Goal: Information Seeking & Learning: Understand process/instructions

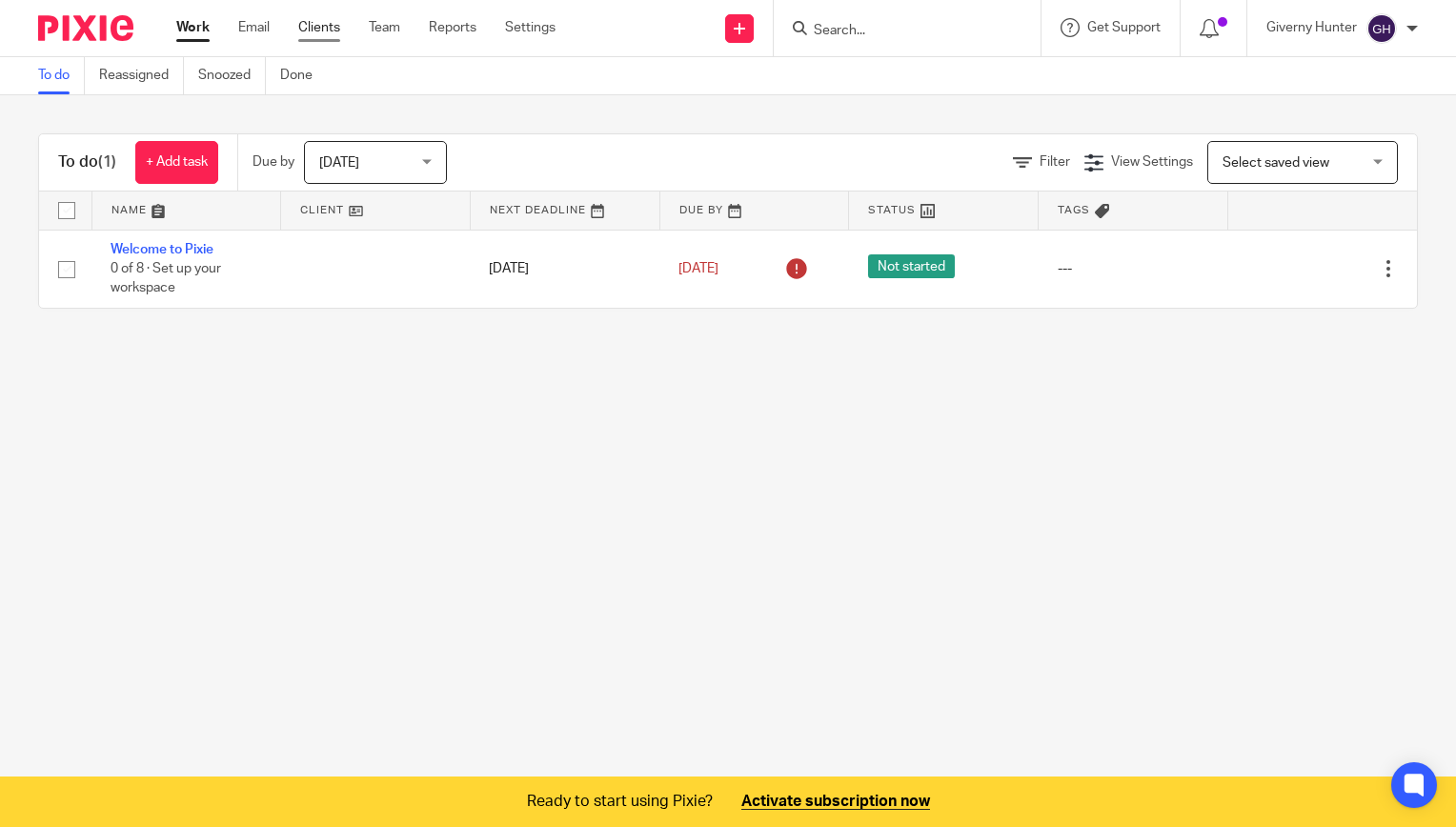
click at [321, 30] on link "Clients" at bounding box center [319, 28] width 42 height 19
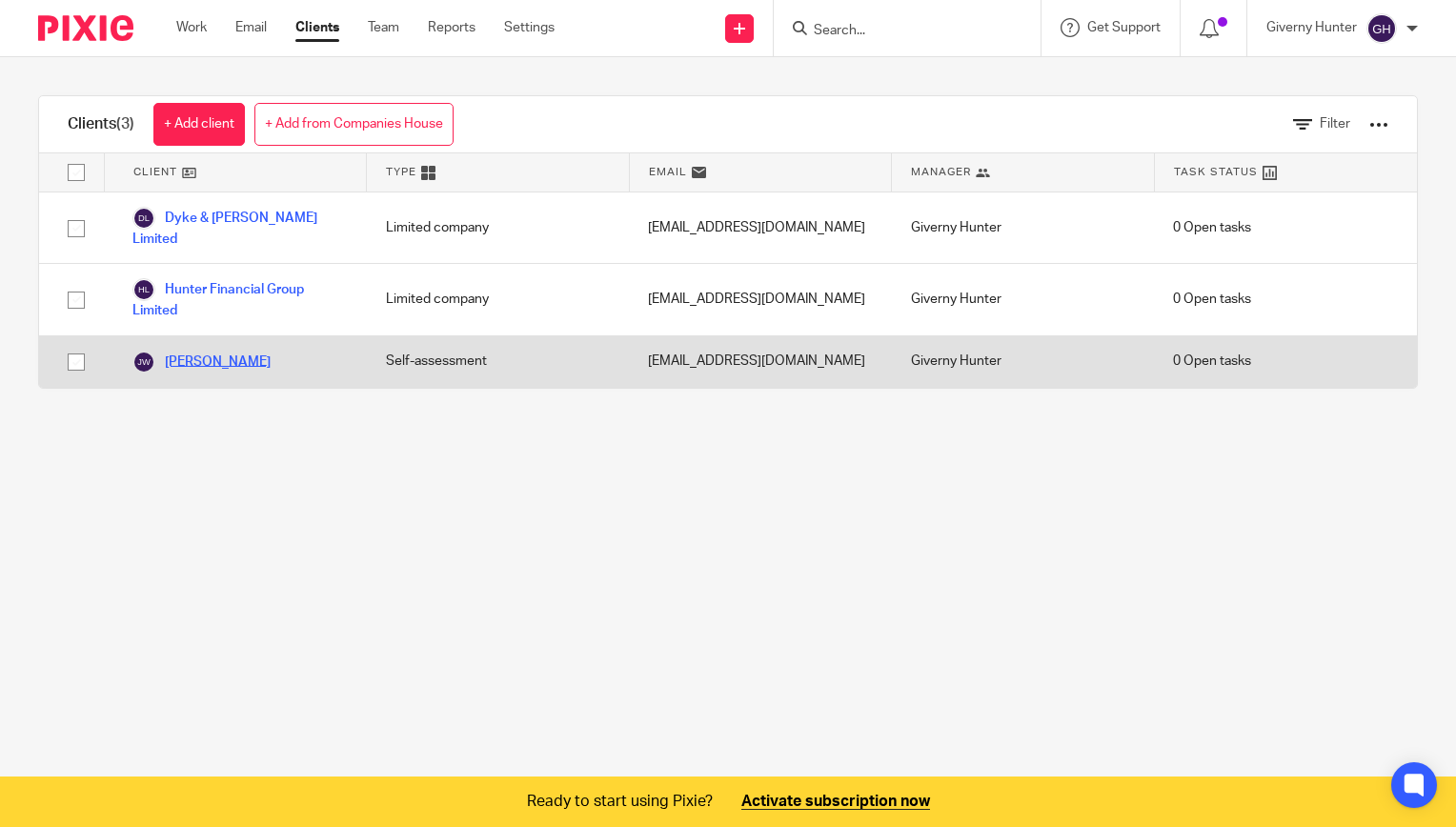
click at [229, 351] on link "[PERSON_NAME]" at bounding box center [202, 363] width 138 height 23
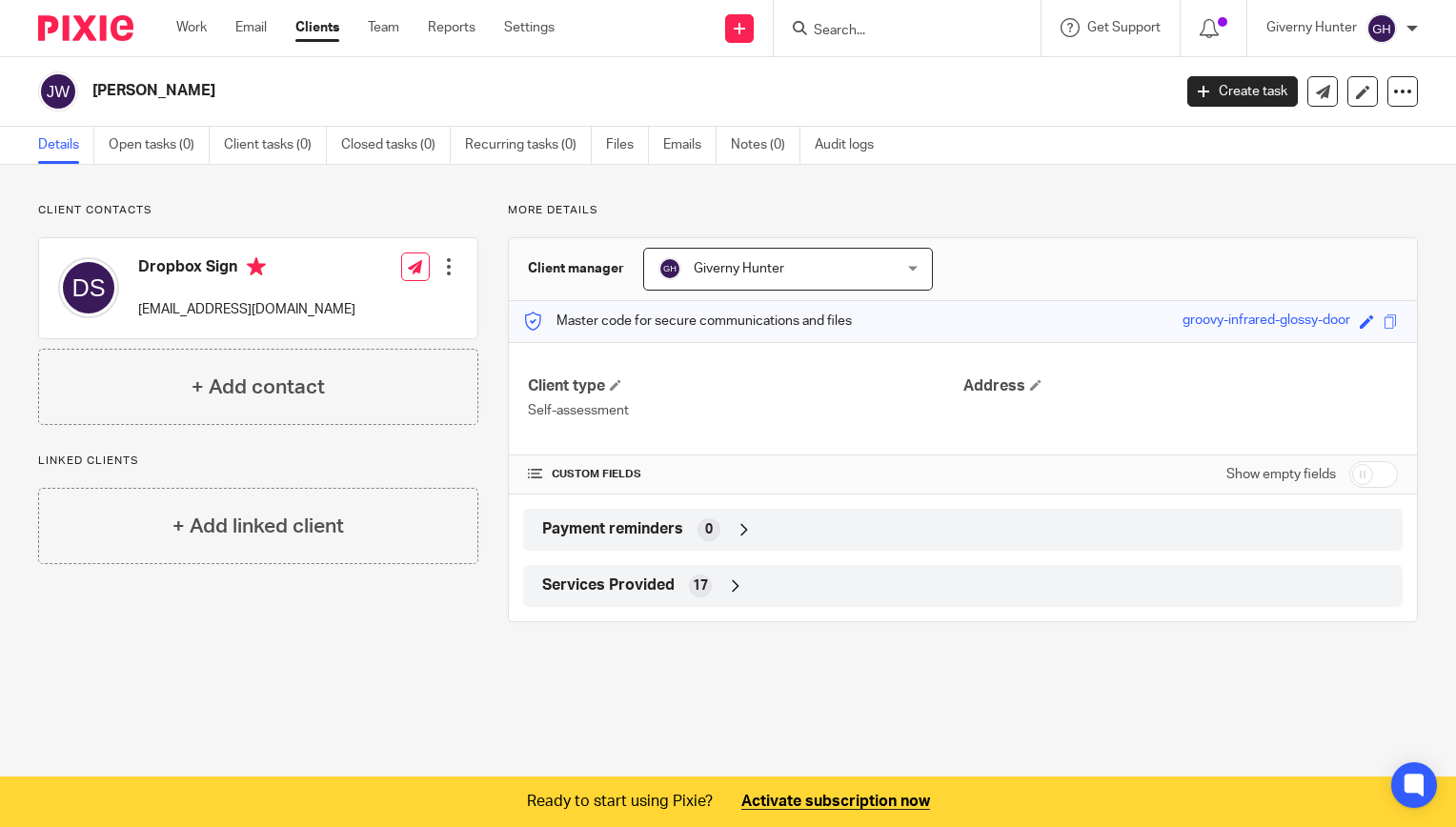
click at [1178, 257] on div "Client manager Giverny Hunter Giverny Hunter Giverny Hunter 1" at bounding box center [963, 270] width 908 height 63
click at [1393, 85] on icon at bounding box center [1403, 91] width 19 height 19
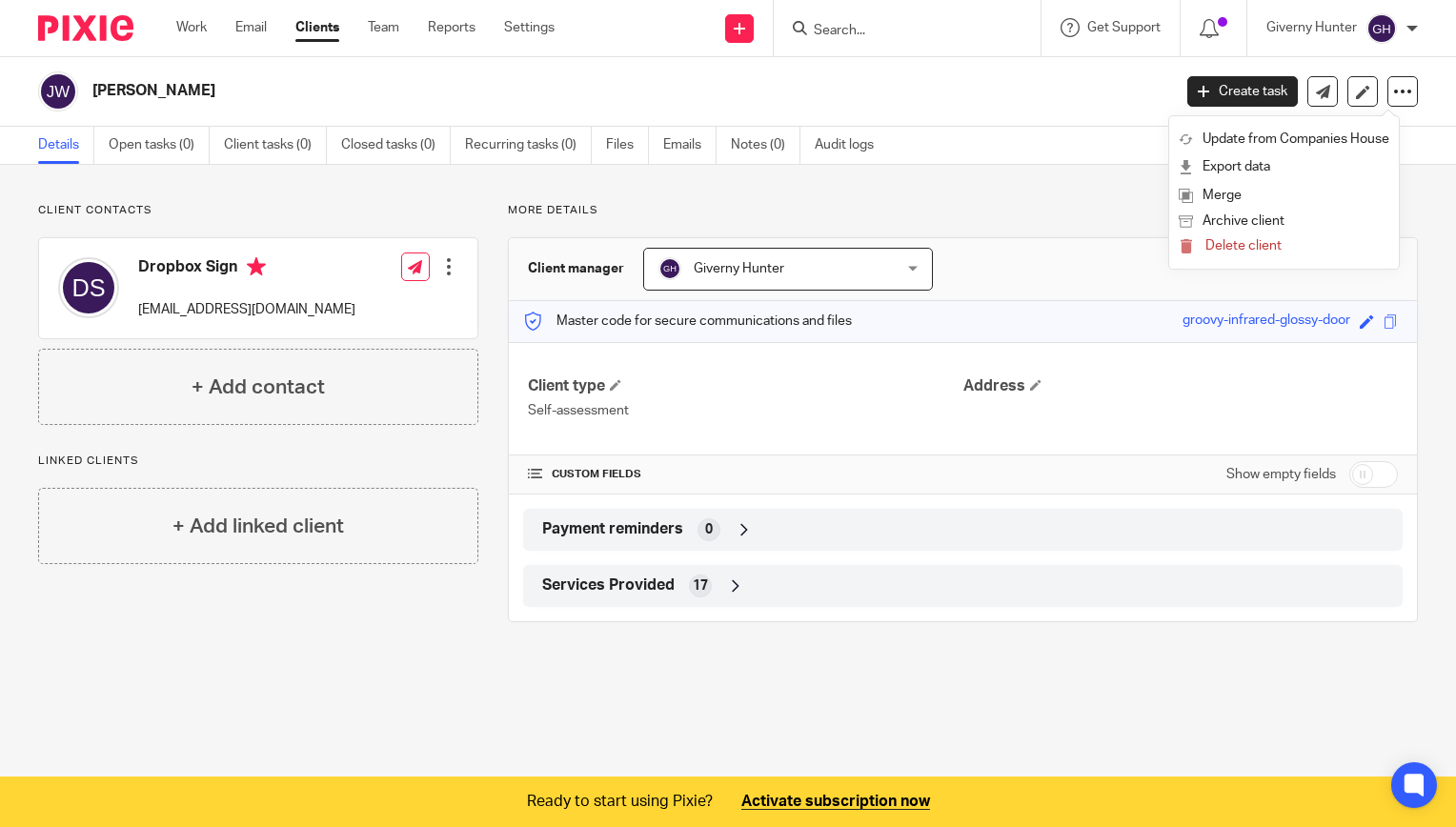
click at [1005, 104] on div "[PERSON_NAME]" at bounding box center [598, 91] width 1120 height 40
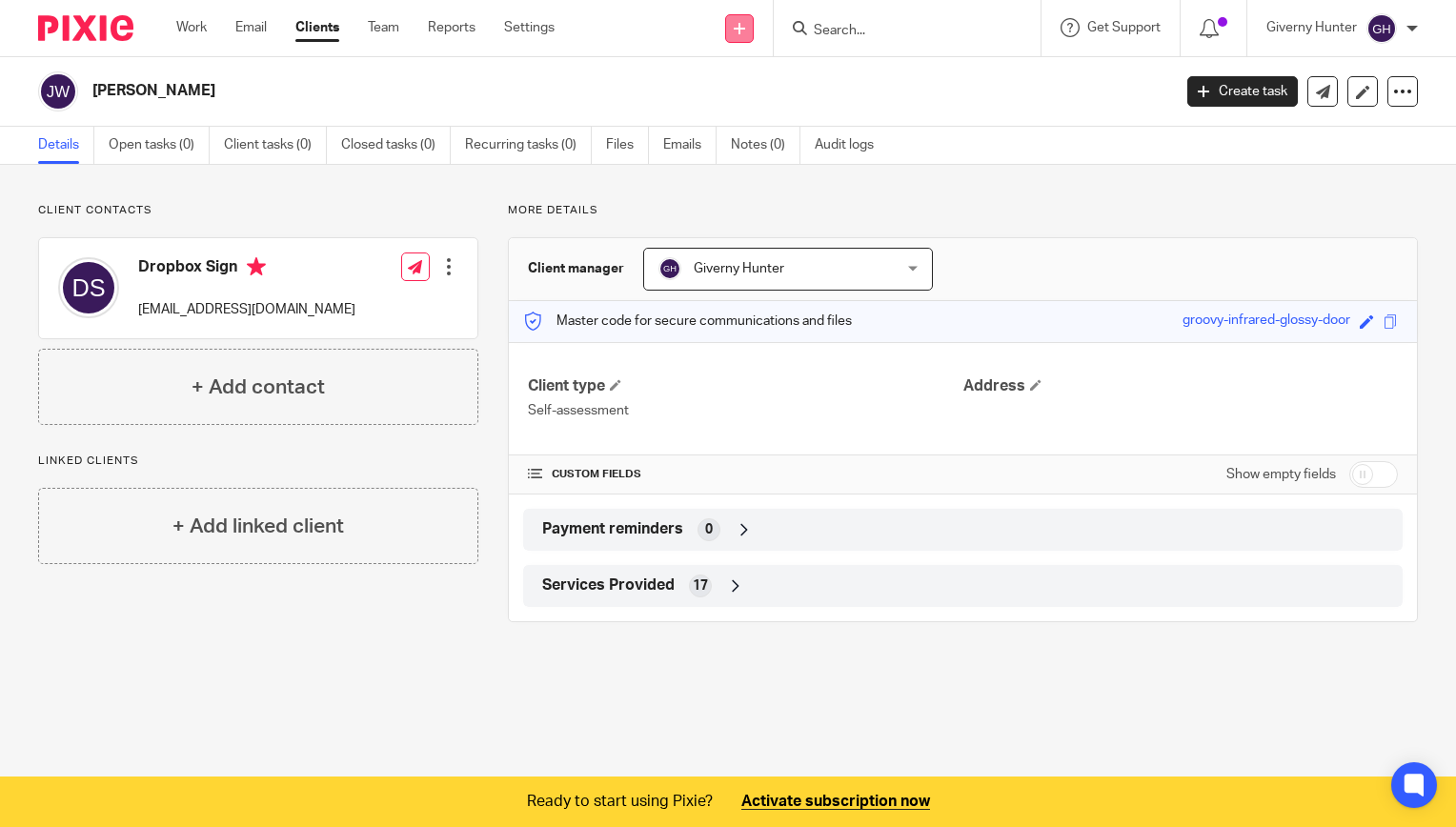
click at [739, 29] on icon at bounding box center [740, 29] width 12 height 12
click at [726, 143] on link "Add client" at bounding box center [742, 145] width 134 height 27
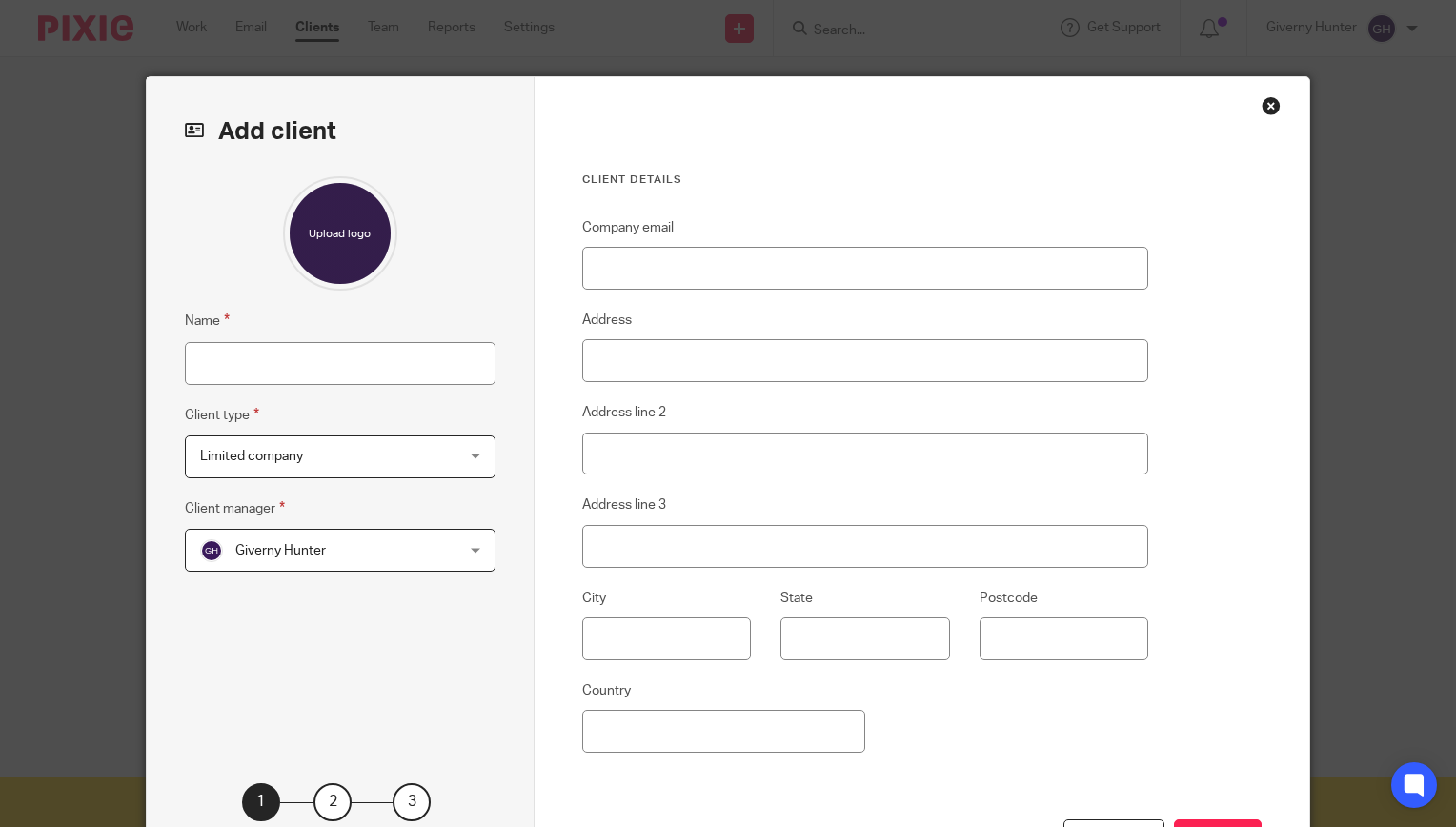
click at [1264, 112] on div "Close this dialog window" at bounding box center [1272, 106] width 19 height 19
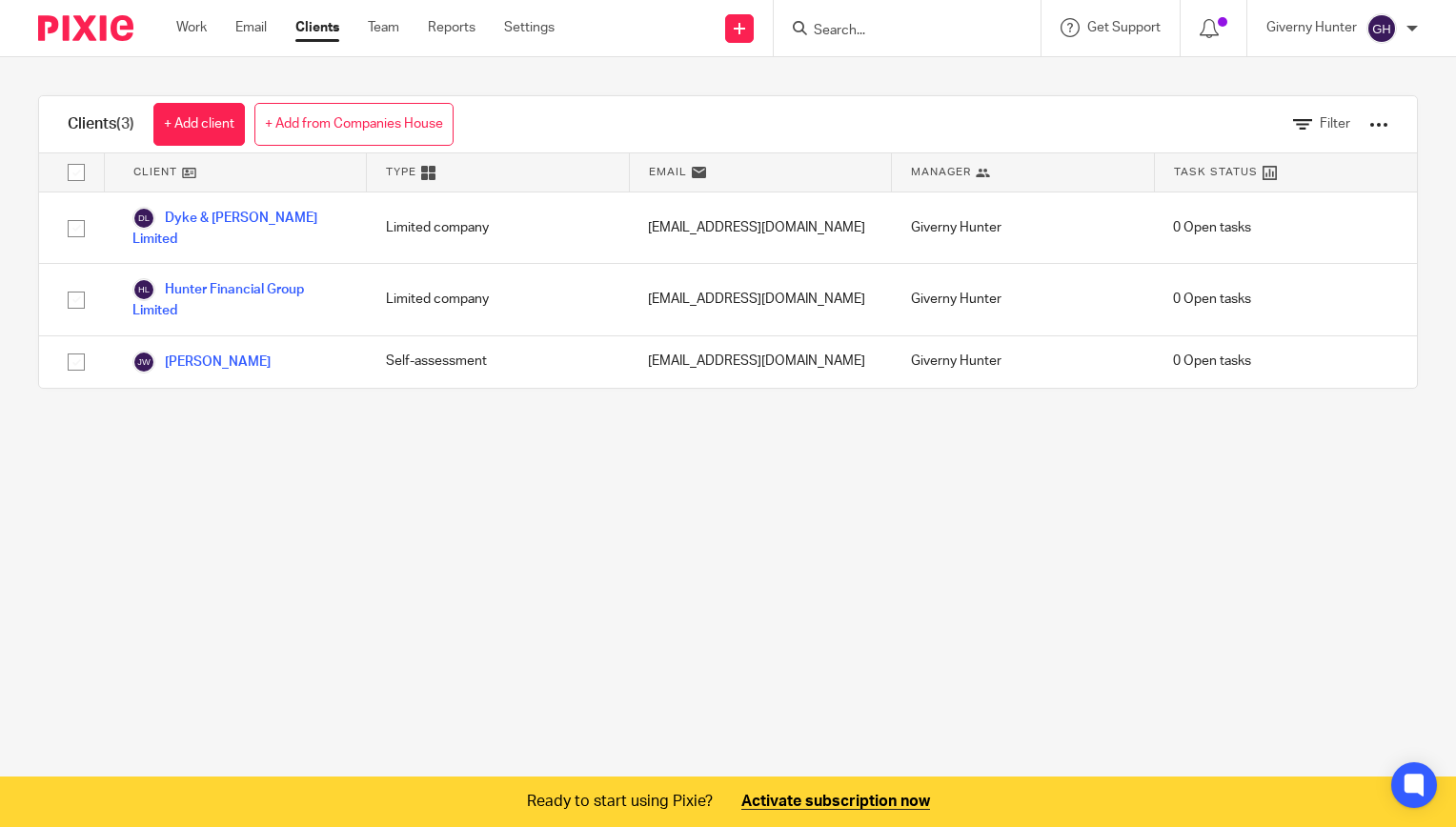
click at [869, 37] on input "Search" at bounding box center [897, 32] width 172 height 17
type input "import client"
click at [537, 25] on link "Settings" at bounding box center [530, 28] width 50 height 19
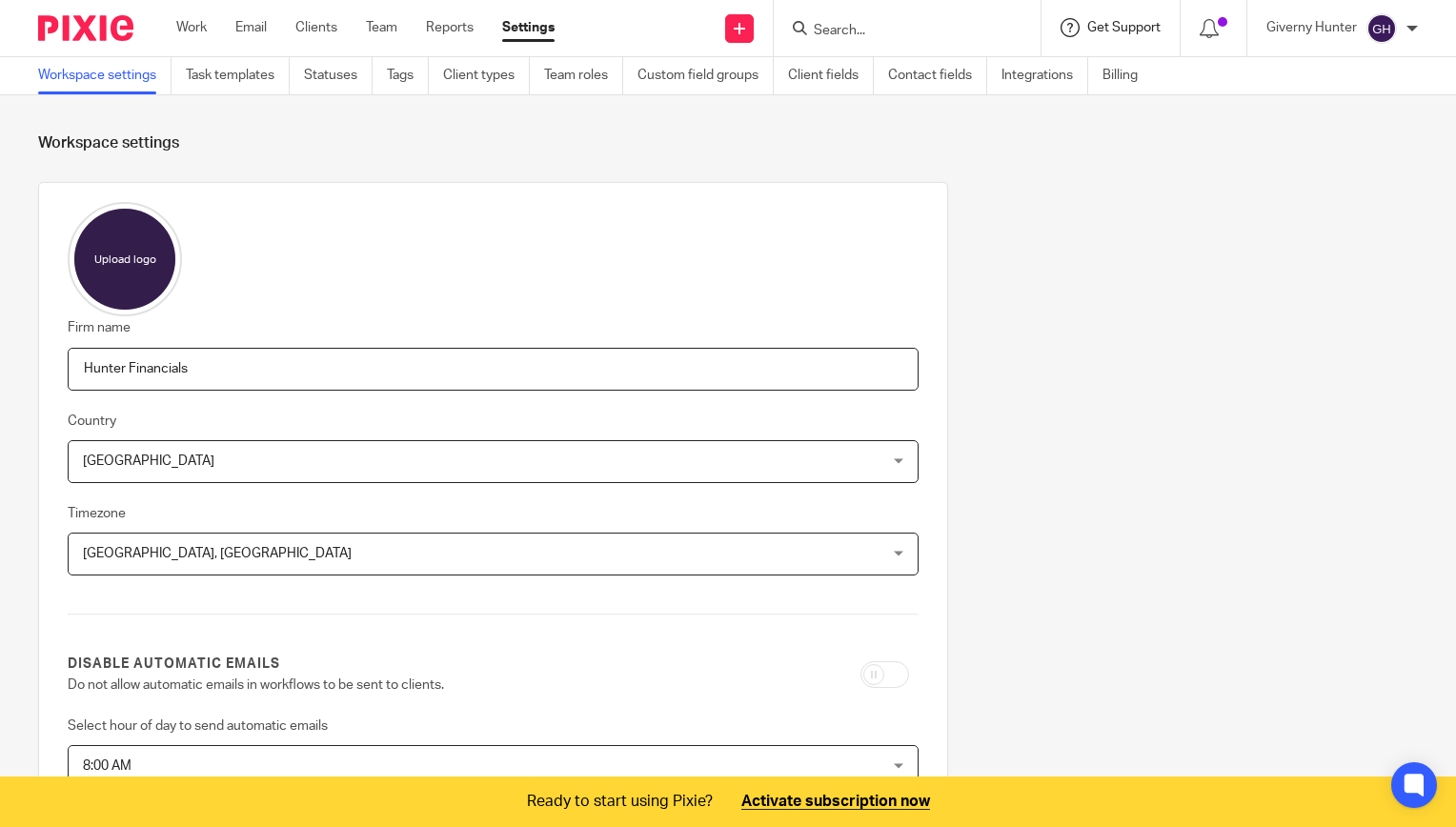
click at [1128, 30] on span "Get Support" at bounding box center [1124, 28] width 74 height 14
click at [1082, 123] on span "Help Documentation" at bounding box center [1080, 119] width 160 height 20
